Goal: Book appointment/travel/reservation

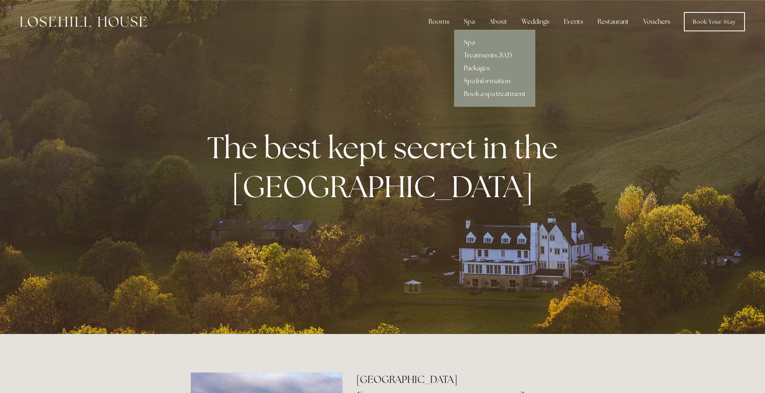
click at [471, 67] on link "Packages" at bounding box center [494, 68] width 81 height 13
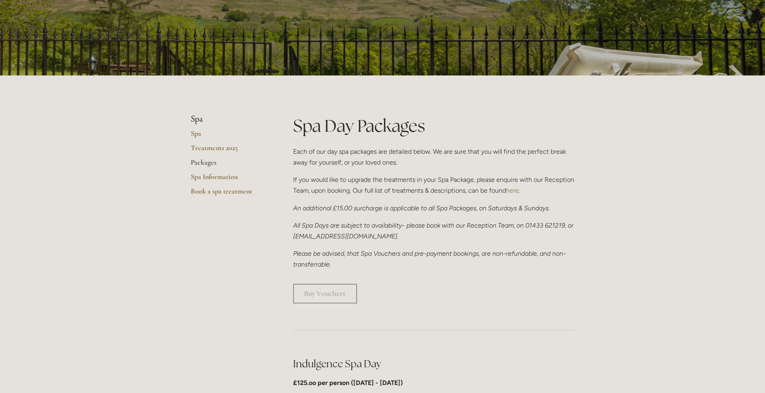
scroll to position [120, 0]
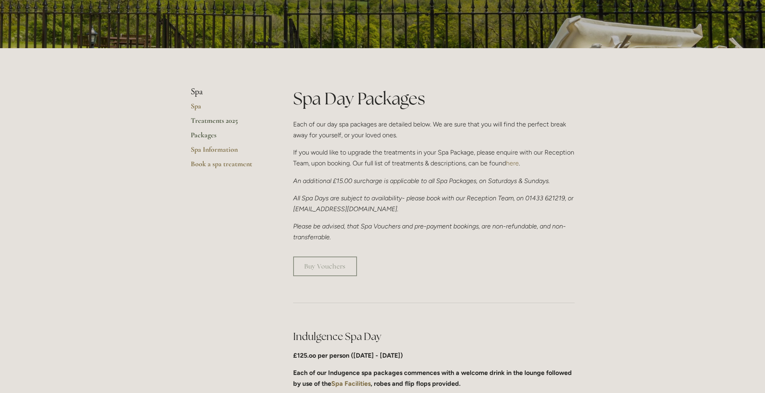
click at [200, 120] on link "Treatments 2025" at bounding box center [229, 123] width 77 height 14
